Goal: Information Seeking & Learning: Find specific fact

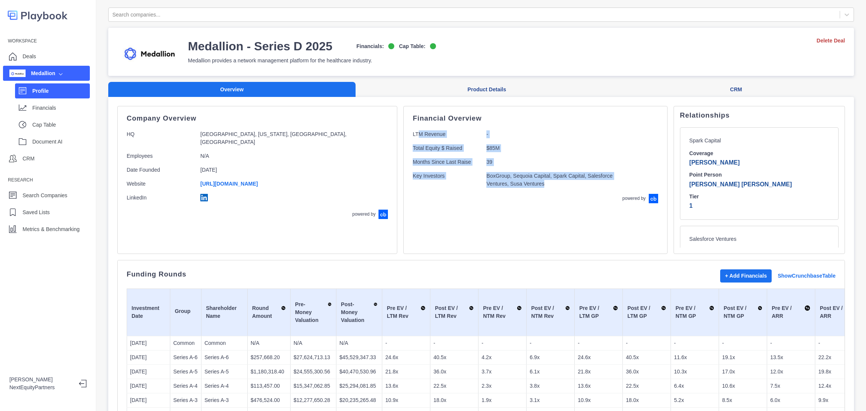
drag, startPoint x: 356, startPoint y: 136, endPoint x: 459, endPoint y: 231, distance: 140.2
click at [459, 231] on div "Financial Overview LTM Revenue - Total Equity $ Raised $85M Months Since Last R…" at bounding box center [535, 180] width 264 height 148
click at [461, 228] on div "Financial Overview LTM Revenue - Total Equity $ Raised $85M Months Since Last R…" at bounding box center [535, 180] width 264 height 148
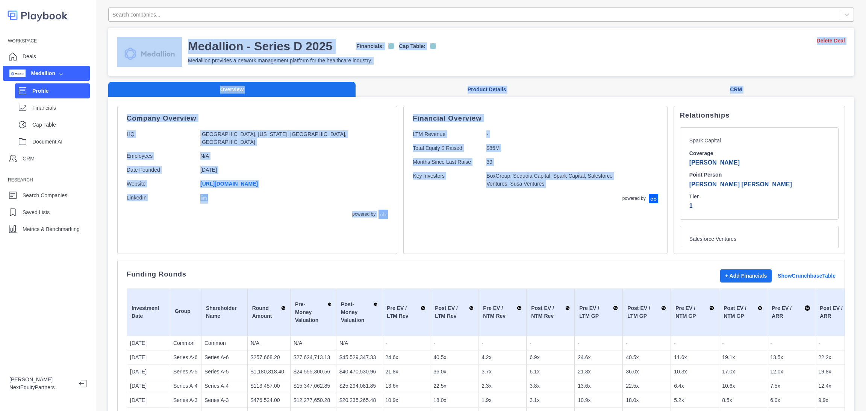
drag, startPoint x: 513, startPoint y: 230, endPoint x: 144, endPoint y: 8, distance: 430.5
click at [421, 205] on div "Financial Overview LTM Revenue - Total Equity $ Raised $85M Months Since Last R…" at bounding box center [535, 180] width 264 height 148
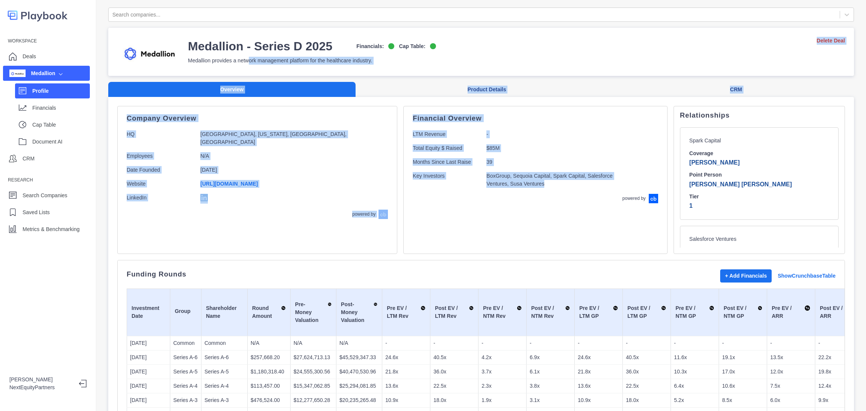
drag, startPoint x: 370, startPoint y: 126, endPoint x: 288, endPoint y: 139, distance: 82.3
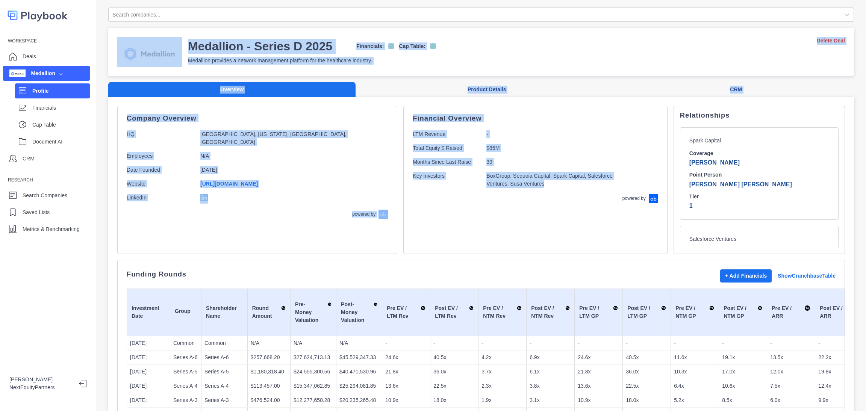
click at [429, 212] on div "Financial Overview LTM Revenue - Total Equity $ Raised $85M Months Since Last R…" at bounding box center [535, 180] width 264 height 148
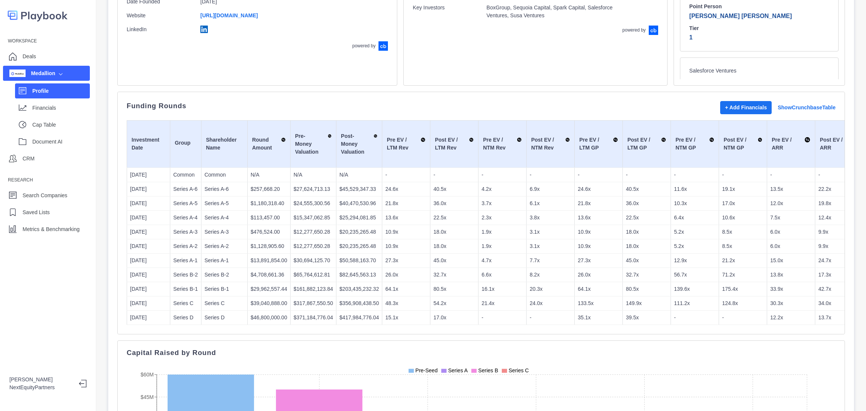
scroll to position [169, 0]
drag, startPoint x: 553, startPoint y: 333, endPoint x: 454, endPoint y: 124, distance: 231.5
click at [455, 111] on div "Funding Rounds + Add Financials Show Crunchbase Table Investment Date Group Sha…" at bounding box center [481, 212] width 728 height 243
click at [452, 197] on td "36.0x" at bounding box center [454, 203] width 48 height 14
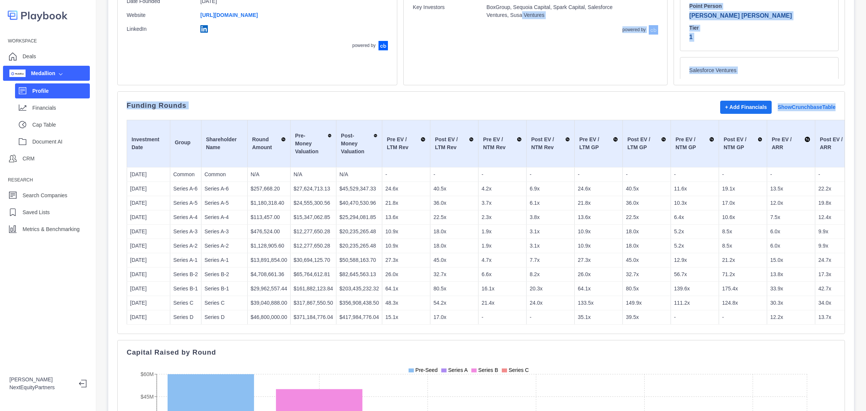
drag, startPoint x: 436, startPoint y: 87, endPoint x: 479, endPoint y: 326, distance: 243.0
click at [480, 334] on div "Company Overview HQ [GEOGRAPHIC_DATA], [US_STATE], [GEOGRAPHIC_DATA], [GEOGRAPH…" at bounding box center [481, 303] width 728 height 733
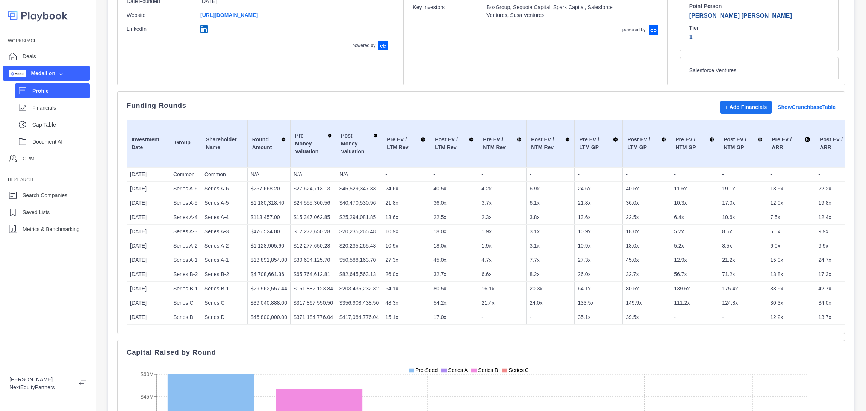
click at [482, 314] on p "-" at bounding box center [503, 318] width 42 height 8
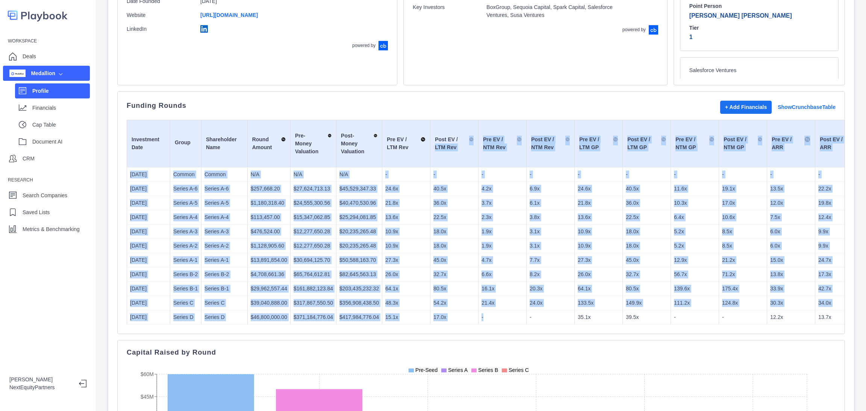
drag, startPoint x: 482, startPoint y: 320, endPoint x: 477, endPoint y: 199, distance: 121.1
click at [448, 142] on table "Investment Date Group Shareholder Name Round Amount Pre-Money Valuation Post-Mo…" at bounding box center [745, 222] width 1236 height 205
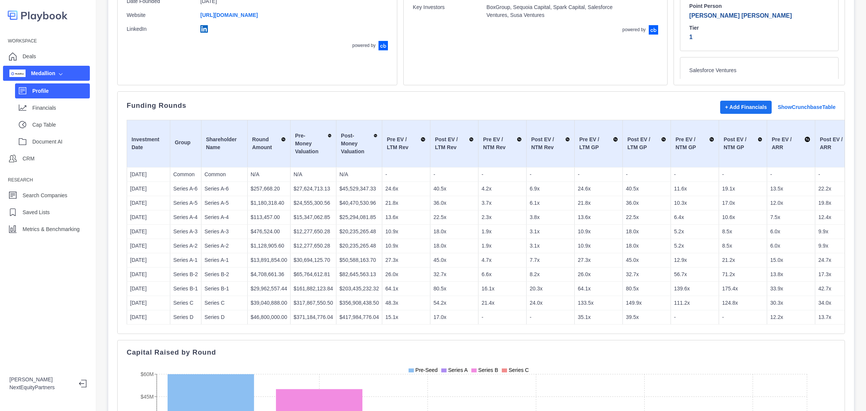
click at [623, 313] on td "39.5x" at bounding box center [647, 317] width 48 height 14
drag, startPoint x: 607, startPoint y: 157, endPoint x: 611, endPoint y: 167, distance: 11.1
click at [611, 167] on table "Investment Date Group Shareholder Name Round Amount Pre-Money Valuation Post-Mo…" at bounding box center [745, 222] width 1236 height 205
drag, startPoint x: 588, startPoint y: 109, endPoint x: 649, endPoint y: 336, distance: 234.8
click at [649, 334] on div "Funding Rounds + Add Financials Show Crunchbase Table Investment Date Group Sha…" at bounding box center [481, 212] width 728 height 243
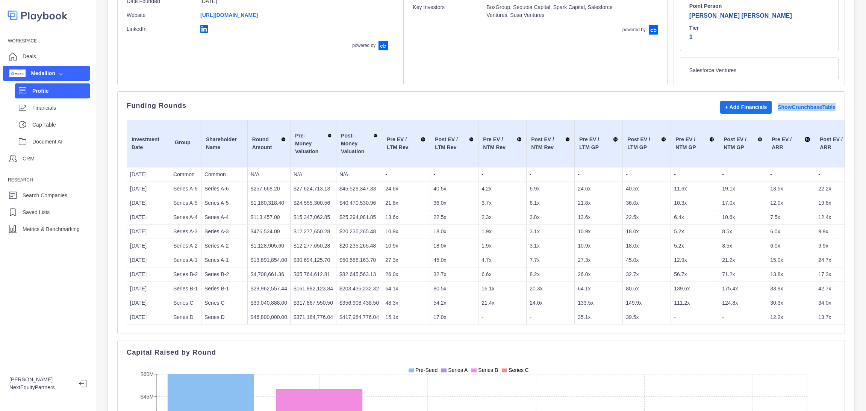
click at [648, 326] on div "Funding Rounds + Add Financials Show Crunchbase Table Investment Date Group Sha…" at bounding box center [481, 212] width 728 height 243
drag, startPoint x: 648, startPoint y: 326, endPoint x: 518, endPoint y: 129, distance: 235.7
click at [518, 124] on div "Funding Rounds + Add Financials Show Crunchbase Table Investment Date Group Sha…" at bounding box center [481, 212] width 728 height 243
click at [626, 314] on p "39.5x" at bounding box center [647, 318] width 42 height 8
drag, startPoint x: 617, startPoint y: 330, endPoint x: 360, endPoint y: 182, distance: 296.6
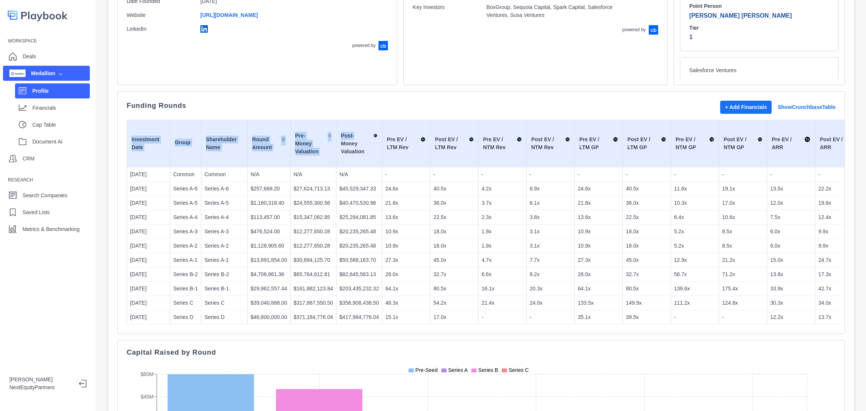
click at [348, 130] on div "Funding Rounds + Add Financials Show Crunchbase Table Investment Date Group Sha…" at bounding box center [481, 212] width 728 height 243
click at [392, 222] on td "13.6x" at bounding box center [406, 217] width 48 height 14
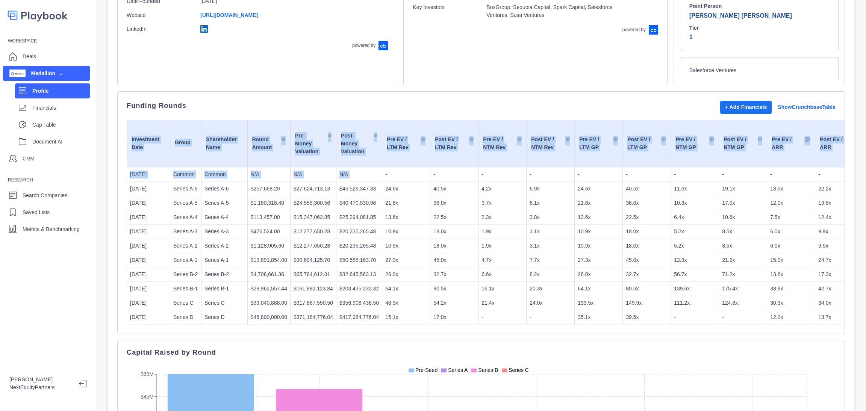
drag, startPoint x: 383, startPoint y: 185, endPoint x: 624, endPoint y: 328, distance: 280.8
click at [624, 328] on div "Funding Rounds + Add Financials Show Crunchbase Table Investment Date Group Sha…" at bounding box center [481, 212] width 728 height 243
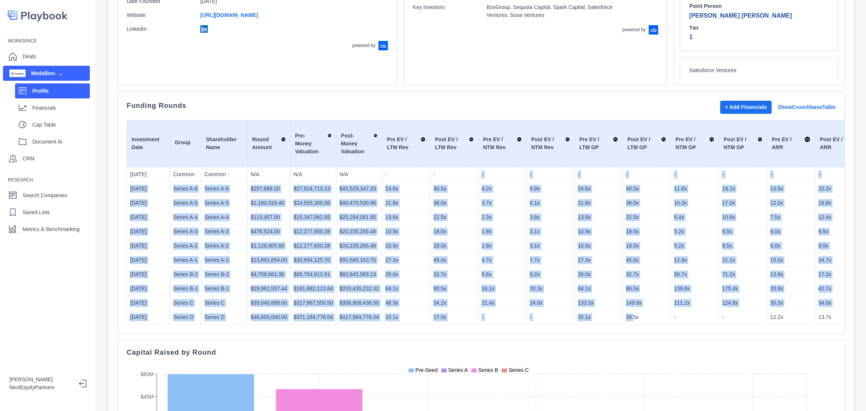
drag, startPoint x: 548, startPoint y: 248, endPoint x: 437, endPoint y: 164, distance: 139.3
click at [437, 164] on table "Investment Date Group Shareholder Name Round Amount Pre-Money Valuation Post-Mo…" at bounding box center [745, 222] width 1236 height 205
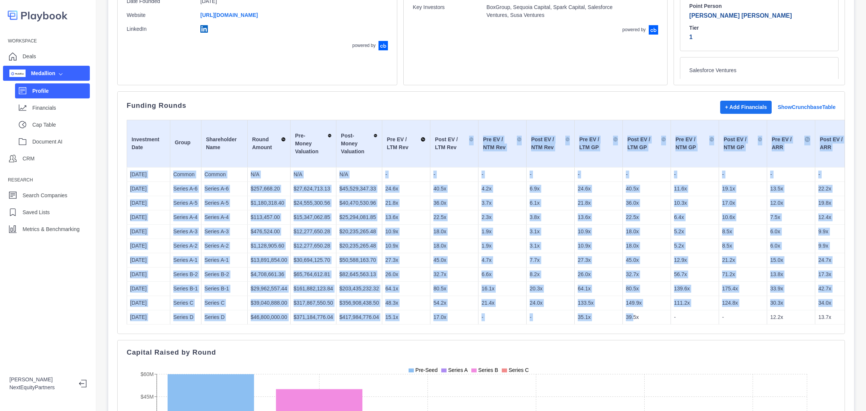
click at [609, 258] on p "27.3x" at bounding box center [599, 260] width 42 height 8
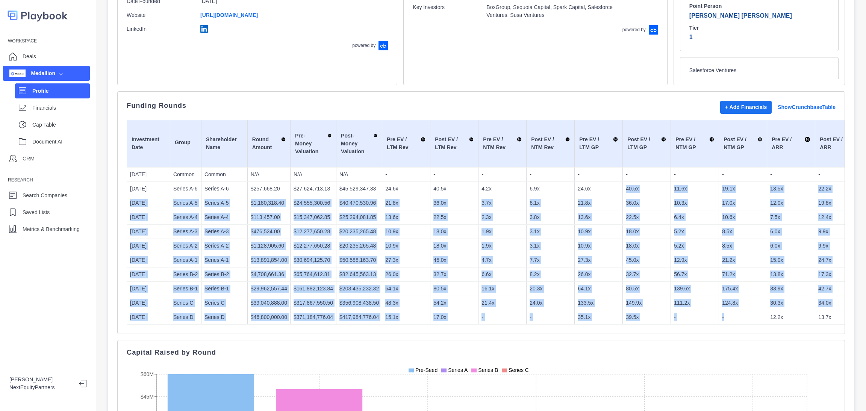
drag, startPoint x: 589, startPoint y: 195, endPoint x: 714, endPoint y: 318, distance: 175.4
click at [714, 318] on tbody "[DATE] Common Common N/A N/A N/A - - - - - - - - - - - - N/M N/M N/M - - N/M - …" at bounding box center [745, 245] width 1236 height 157
click at [722, 318] on p "-" at bounding box center [743, 318] width 42 height 8
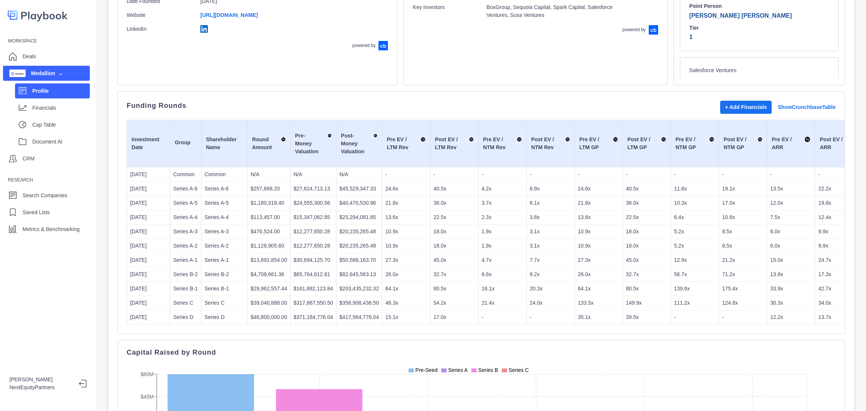
click at [722, 321] on p "-" at bounding box center [743, 318] width 42 height 8
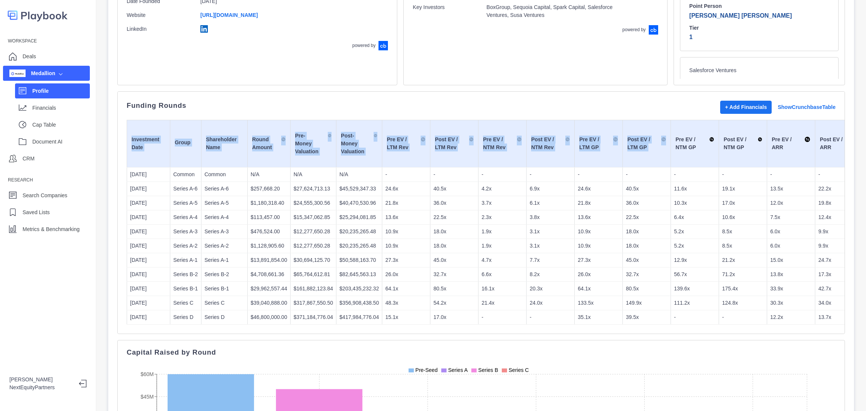
drag, startPoint x: 660, startPoint y: 231, endPoint x: 632, endPoint y: 164, distance: 73.0
click at [632, 164] on div "Funding Rounds + Add Financials Show Crunchbase Table Investment Date Group Sha…" at bounding box center [481, 212] width 728 height 243
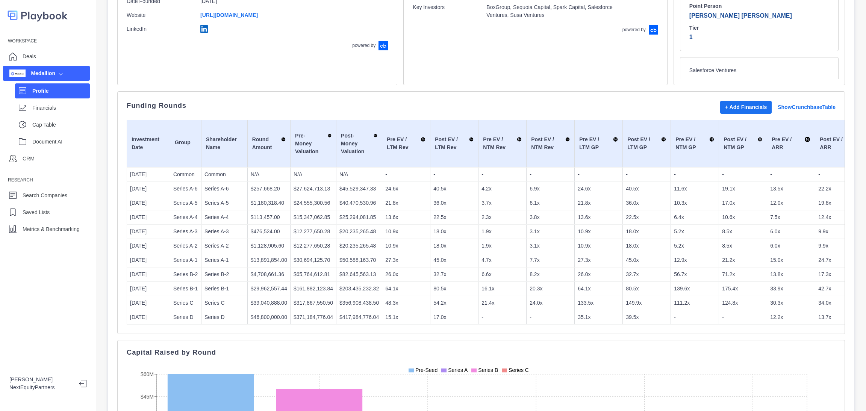
click at [658, 292] on td "80.5x" at bounding box center [647, 289] width 48 height 14
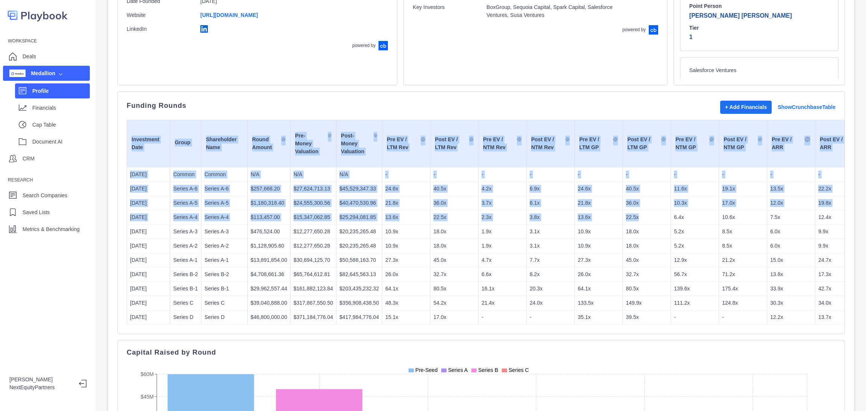
drag, startPoint x: 639, startPoint y: 218, endPoint x: 709, endPoint y: 342, distance: 142.4
click at [709, 334] on div "Funding Rounds + Add Financials Show Crunchbase Table Investment Date Group Sha…" at bounding box center [481, 212] width 728 height 243
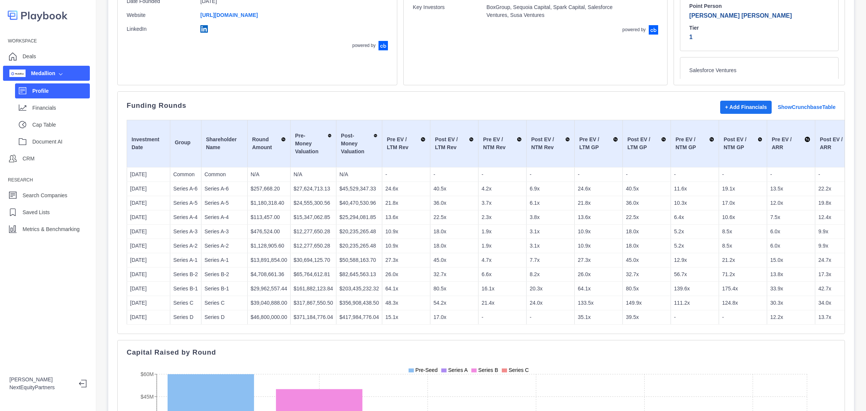
click at [729, 322] on td "-" at bounding box center [743, 317] width 48 height 14
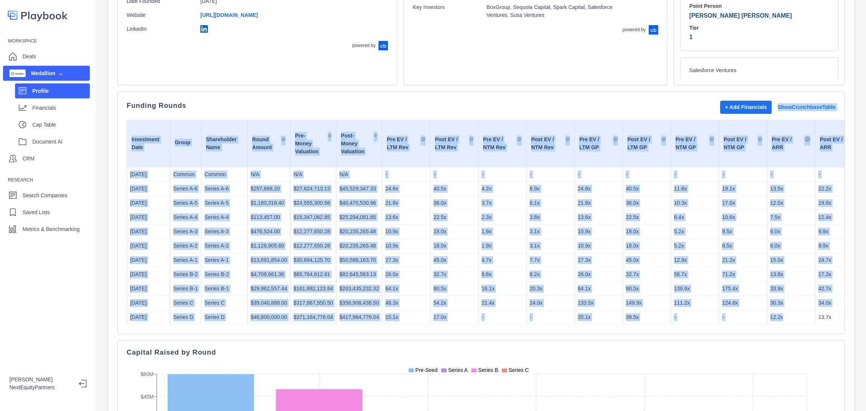
drag, startPoint x: 786, startPoint y: 324, endPoint x: 536, endPoint y: 116, distance: 324.9
click at [536, 116] on div "Funding Rounds + Add Financials Show Crunchbase Table Investment Date Group Sha…" at bounding box center [481, 213] width 709 height 224
click at [595, 208] on td "21.8x" at bounding box center [599, 203] width 48 height 14
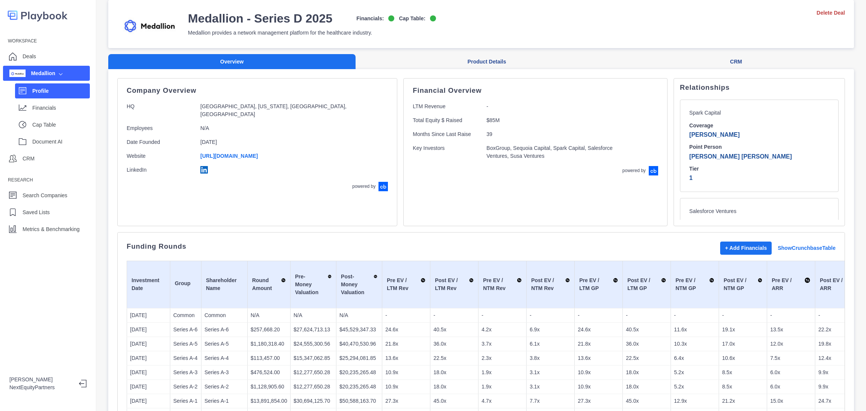
scroll to position [0, 0]
